Goal: Contribute content: Add original content to the website for others to see

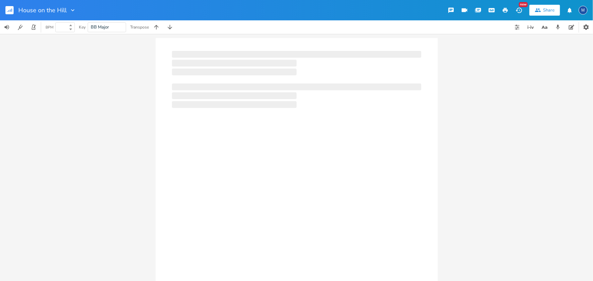
type input "100"
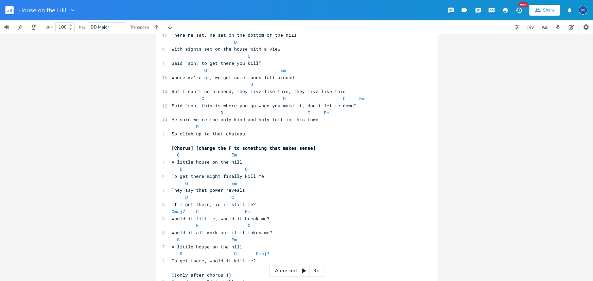
scroll to position [61, 0]
click at [177, 156] on span "G Em" at bounding box center [204, 154] width 65 height 6
type textarea "Am"
click at [234, 154] on span "Em" at bounding box center [236, 154] width 5 height 6
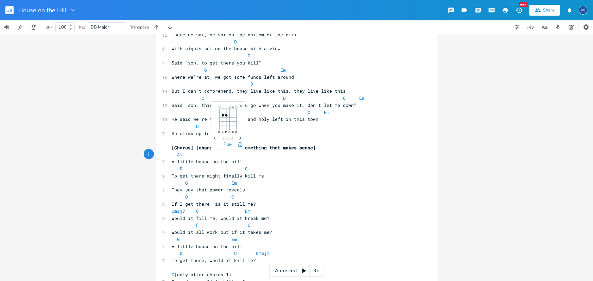
type textarea "C"
click at [180, 169] on span "D C" at bounding box center [210, 169] width 76 height 6
type textarea "G"
click at [238, 170] on pre "G C" at bounding box center [293, 168] width 245 height 7
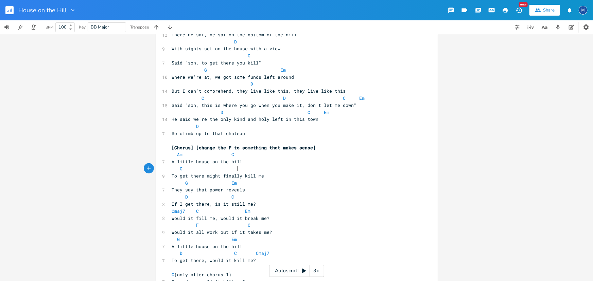
type textarea "D"
type textarea "Am"
type textarea "C"
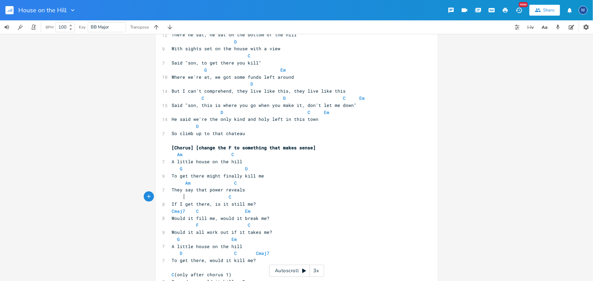
type textarea "G"
type textarea "D"
click at [289, 193] on pre "They say that power reveals" at bounding box center [293, 189] width 245 height 7
click at [182, 211] on span "Cmaj7 C Em" at bounding box center [211, 211] width 79 height 6
type textarea "Cmaj7"
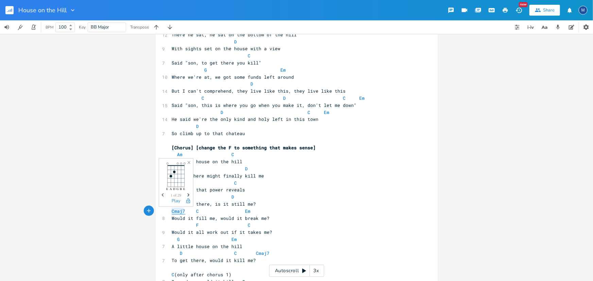
drag, startPoint x: 183, startPoint y: 210, endPoint x: 170, endPoint y: 211, distance: 12.6
click at [172, 211] on span "Cmaj7 C Em" at bounding box center [211, 211] width 79 height 6
click at [195, 210] on span "C Em" at bounding box center [211, 211] width 79 height 6
type textarea "Am"
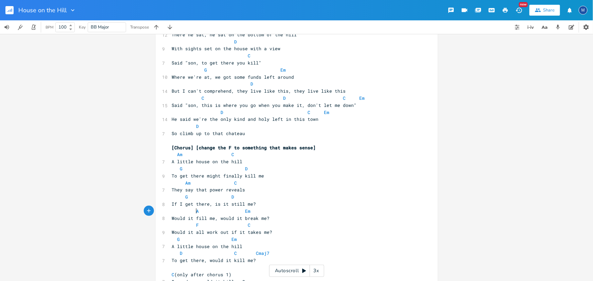
scroll to position [0, 6]
click at [233, 214] on pre "Am Em" at bounding box center [293, 211] width 245 height 7
type textarea "Em"
type textarea "G"
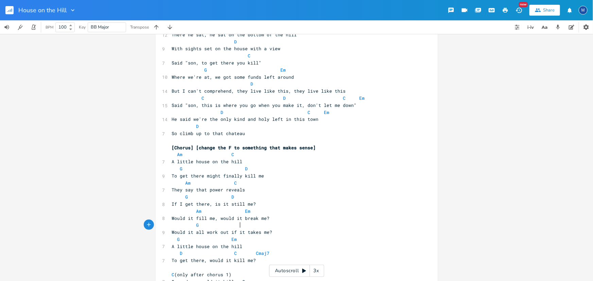
type textarea "D"
type textarea "a"
type textarea "Am"
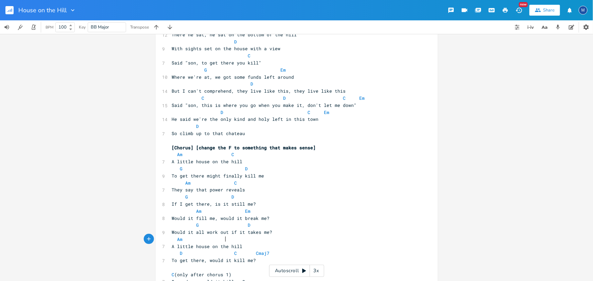
type textarea "C"
type textarea "G"
type textarea "D"
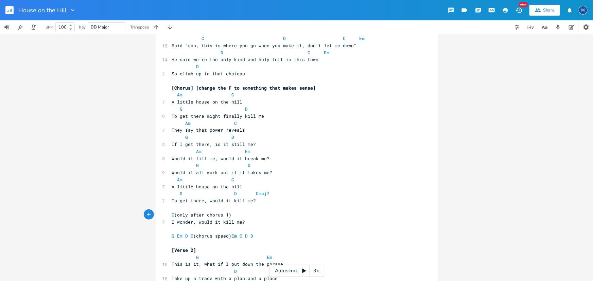
scroll to position [123, 0]
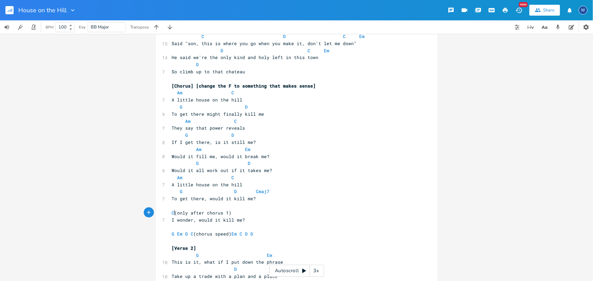
click at [281, 191] on pre "G D Cmaj7" at bounding box center [293, 191] width 245 height 7
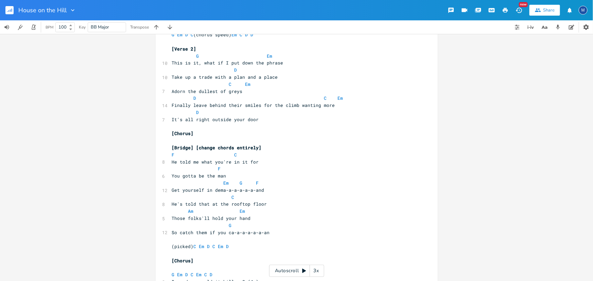
scroll to position [309, 0]
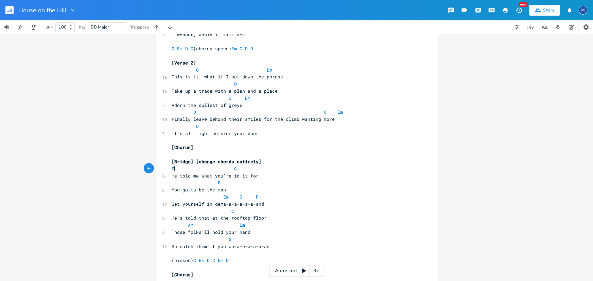
click at [173, 168] on span "F C" at bounding box center [204, 169] width 65 height 6
type textarea "Am"
click at [231, 168] on pre "Am C" at bounding box center [293, 168] width 245 height 7
type textarea "G"
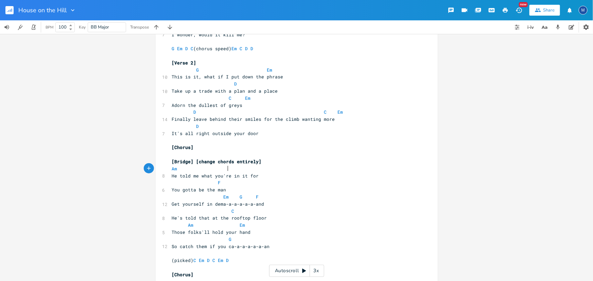
scroll to position [0, 3]
click at [214, 182] on pre "F" at bounding box center [293, 182] width 245 height 7
type textarea "Am"
type textarea "G"
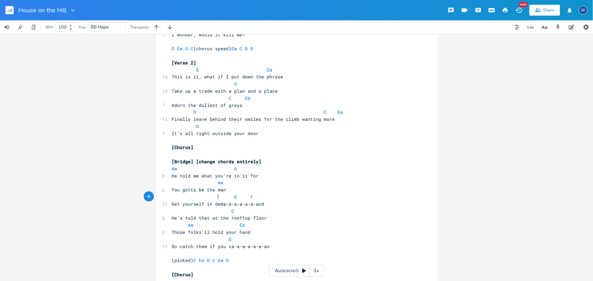
scroll to position [0, 3]
type textarea "D"
type textarea "Am"
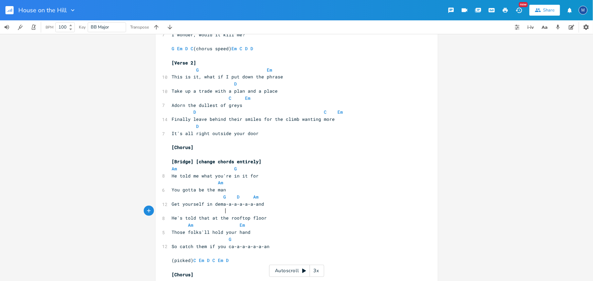
type textarea "G"
type textarea "D"
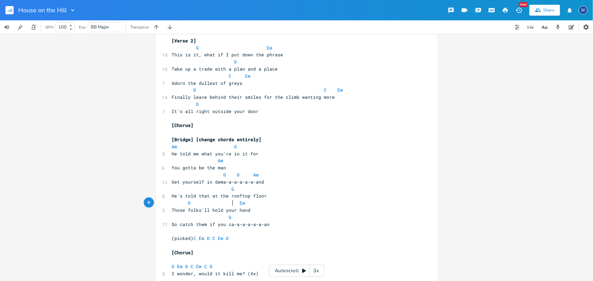
scroll to position [340, 0]
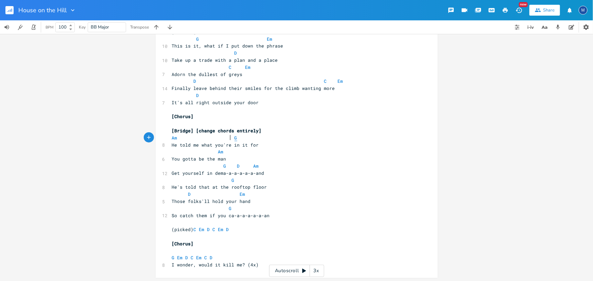
click at [234, 137] on span "G" at bounding box center [235, 138] width 3 height 6
type textarea "Em"
click at [216, 153] on pre "Am" at bounding box center [293, 151] width 245 height 7
type textarea "Am"
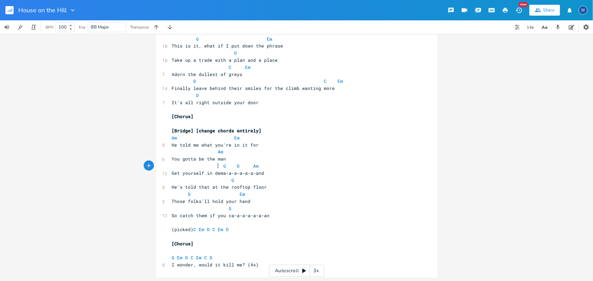
click at [215, 166] on span "G D Am" at bounding box center [215, 166] width 87 height 6
type textarea "Am"
click at [235, 163] on pre "Am D Am" at bounding box center [293, 166] width 245 height 7
click at [213, 166] on span "Am D Am" at bounding box center [217, 166] width 90 height 6
type textarea "E"
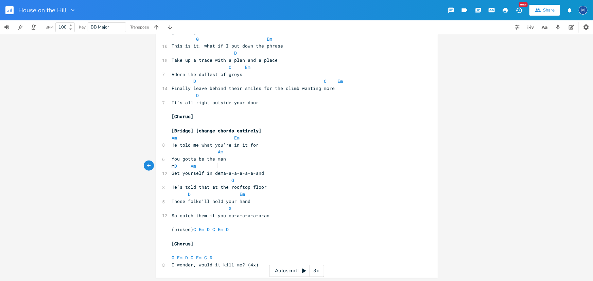
scroll to position [0, 3]
click at [222, 179] on span "G" at bounding box center [203, 180] width 62 height 6
type textarea "Em"
type textarea "D"
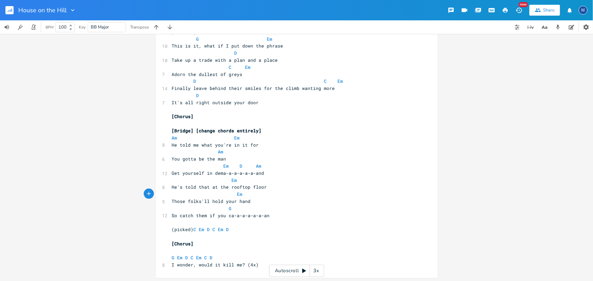
scroll to position [0, 3]
click at [230, 193] on span "D Em" at bounding box center [208, 194] width 73 height 6
type textarea "A"
click at [214, 164] on span "Em D Am" at bounding box center [217, 166] width 90 height 6
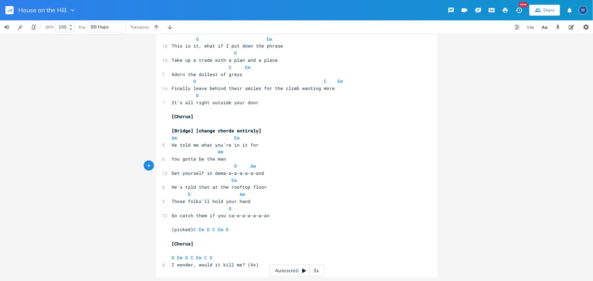
type textarea "G"
click at [235, 209] on pre "G" at bounding box center [293, 208] width 245 height 7
type textarea "D"
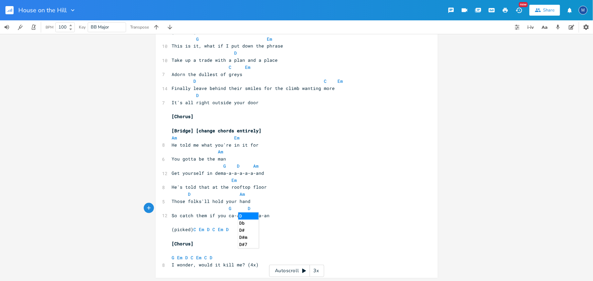
click at [201, 210] on span "G D" at bounding box center [211, 208] width 79 height 6
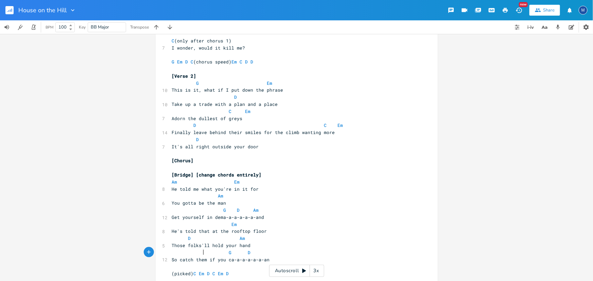
scroll to position [340, 0]
